Goal: Check status

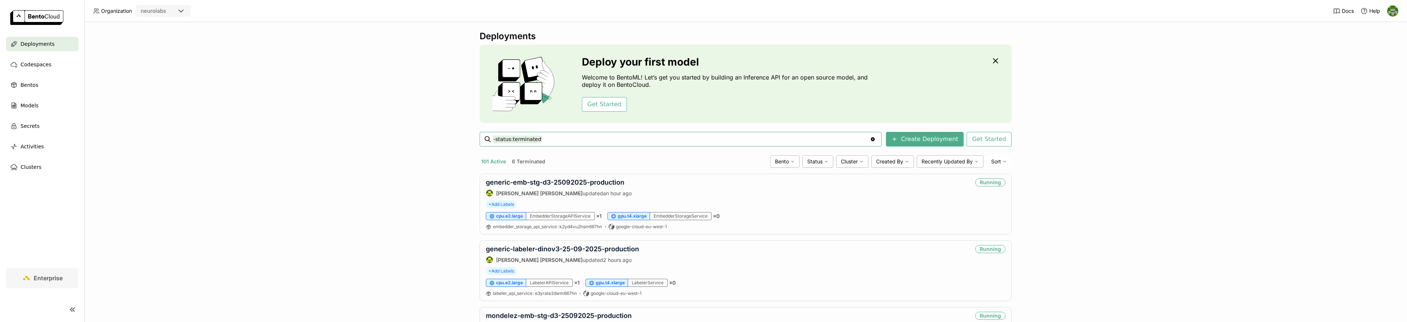
click at [569, 143] on input "-status:terminated" at bounding box center [681, 139] width 377 height 12
type input "-status:terminated onedoor-embedding-extractor-v3"
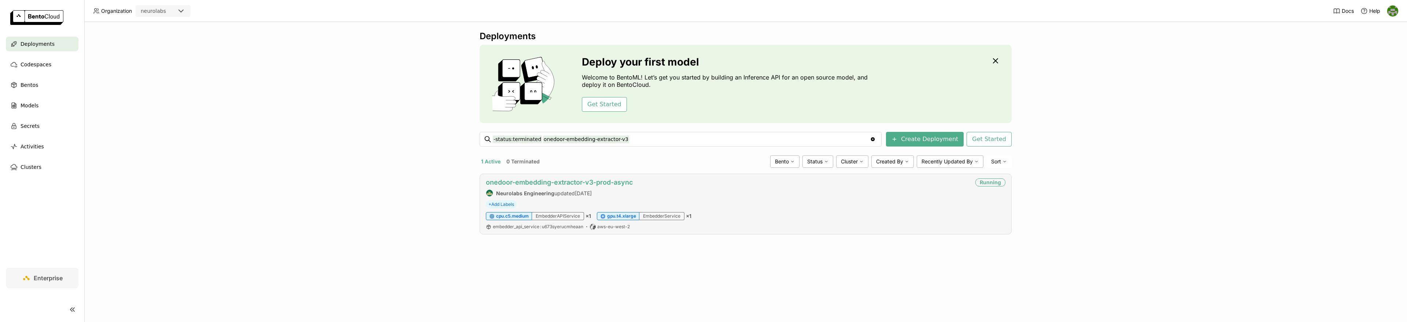
click at [599, 180] on link "onedoor-embedding-extractor-v3-prod-async" at bounding box center [559, 182] width 147 height 8
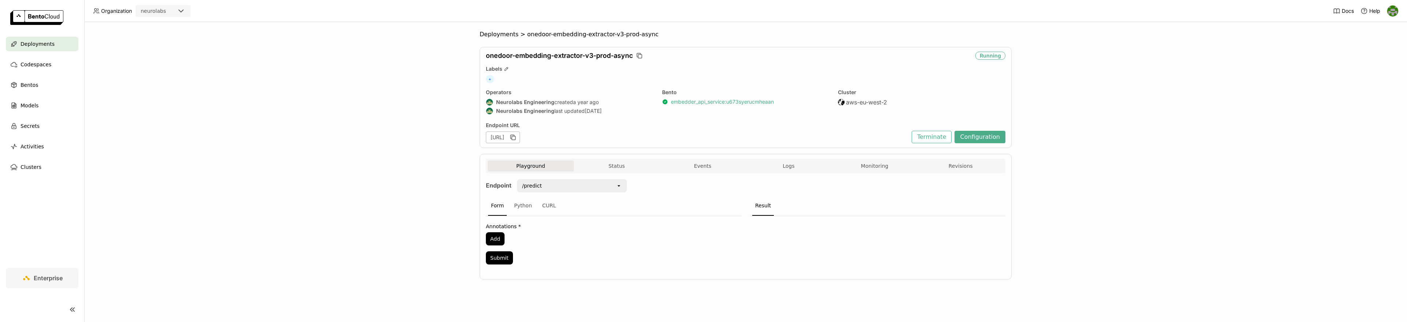
click at [716, 102] on link "embedder_api_service : u673syerucmheaan" at bounding box center [722, 102] width 103 height 7
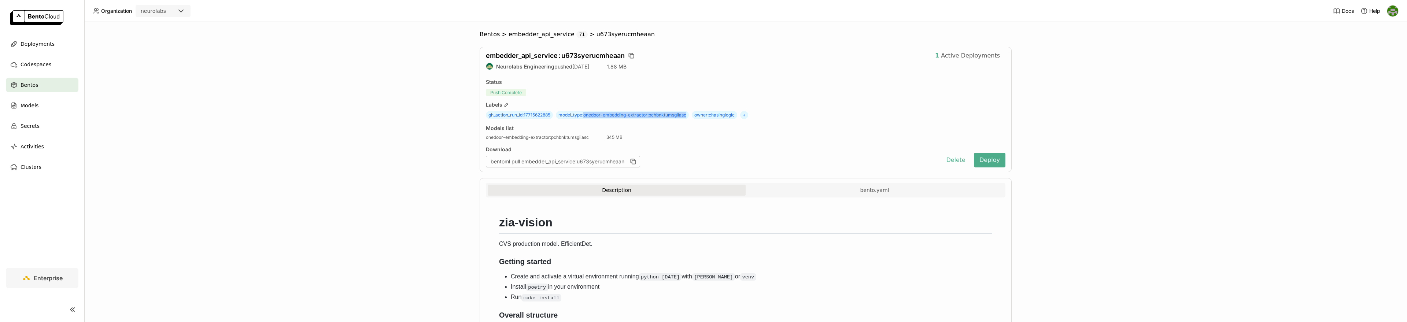
drag, startPoint x: 690, startPoint y: 119, endPoint x: 586, endPoint y: 113, distance: 103.9
click at [586, 113] on div "gh_action_run_id : 17715622885 model_type : onedoor-embedding-extractor:pchbnkt…" at bounding box center [746, 115] width 520 height 8
copy span "onedoor-embedding-extractor:pchbnktumsgiiasc"
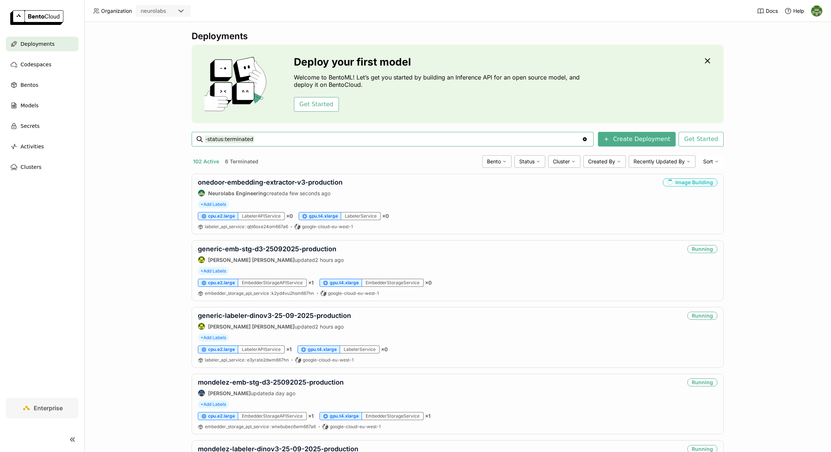
click at [316, 142] on input "-status:terminated" at bounding box center [393, 139] width 377 height 12
type input "-status:terminated onedoor-embedding-extractor-v3"
